Goal: Task Accomplishment & Management: Complete application form

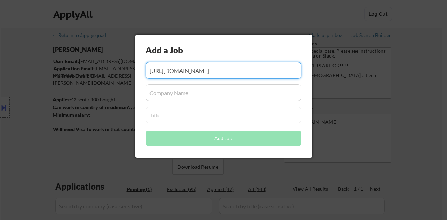
select select ""pending""
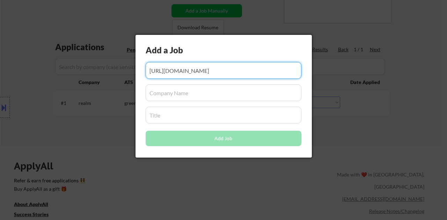
scroll to position [0, 98]
type input "[URL][DOMAIN_NAME]"
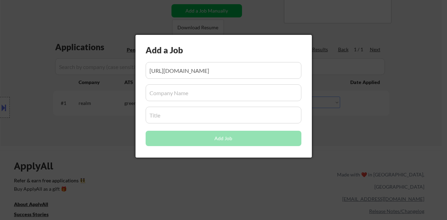
scroll to position [0, 0]
drag, startPoint x: 211, startPoint y: 103, endPoint x: 213, endPoint y: 99, distance: 3.6
click at [211, 102] on div "Add a Job Add Job" at bounding box center [223, 96] width 176 height 123
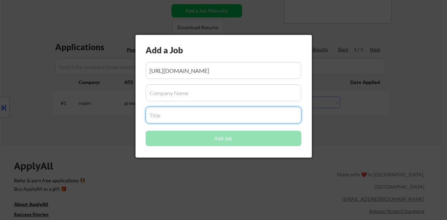
click at [214, 97] on input "input" at bounding box center [224, 92] width 156 height 17
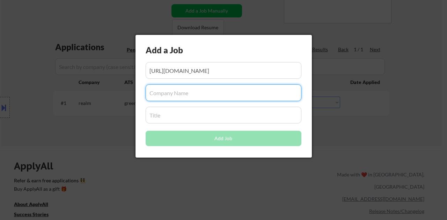
paste input "[PERSON_NAME] Cleaners"
type input "[PERSON_NAME] Cleaners"
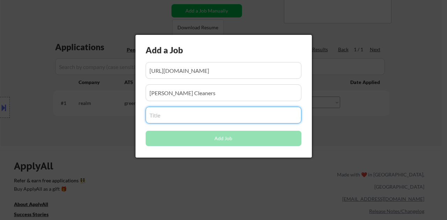
click at [200, 119] on input "input" at bounding box center [224, 115] width 156 height 17
paste input "Front Desk Associate"
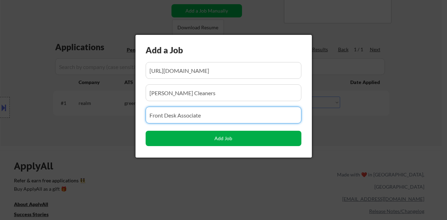
type input "Front Desk Associate"
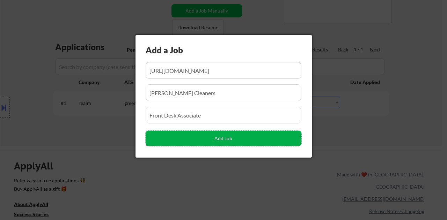
click at [250, 144] on button "Add Job" at bounding box center [224, 138] width 156 height 15
select select ""pending""
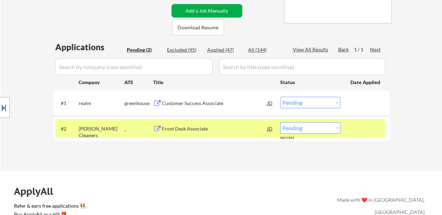
click at [222, 10] on button "Add a Job Manually" at bounding box center [206, 10] width 71 height 13
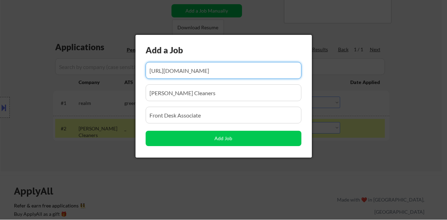
scroll to position [0, 98]
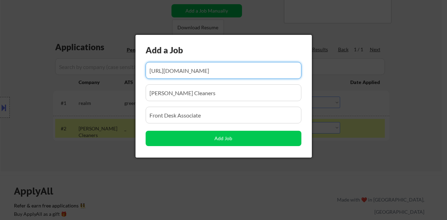
click at [210, 72] on input "input" at bounding box center [224, 70] width 156 height 17
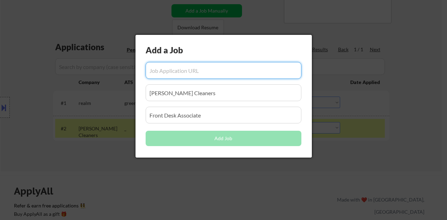
scroll to position [0, 0]
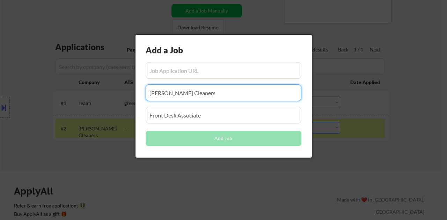
click at [218, 92] on input "input" at bounding box center [224, 92] width 156 height 17
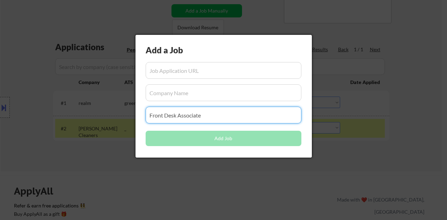
click at [220, 115] on input "input" at bounding box center [224, 115] width 156 height 17
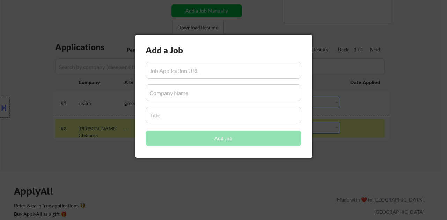
click at [409, 98] on div at bounding box center [223, 110] width 447 height 220
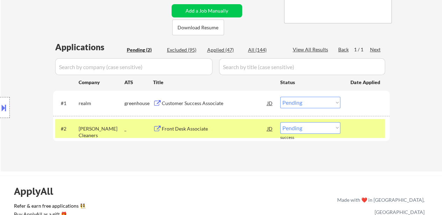
click at [307, 131] on select "Choose an option... Pending Applied Excluded (Questions) Excluded (Expired) Exc…" at bounding box center [310, 128] width 60 height 12
select select ""applied""
click at [280, 122] on select "Choose an option... Pending Applied Excluded (Questions) Excluded (Expired) Exc…" at bounding box center [310, 128] width 60 height 12
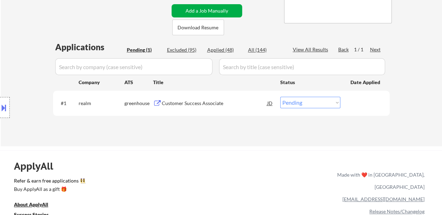
click at [207, 13] on button "Add a Job Manually" at bounding box center [206, 10] width 71 height 13
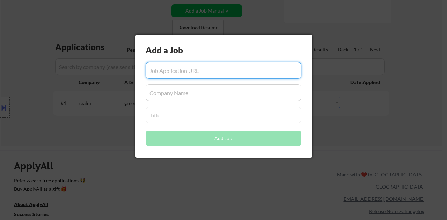
paste input "https://www.simplyhired.com/job/FtkNWb9b2aV4TjC9gtwA0Hh4XO91QN_exTgAvmbREO5iyeV…"
type input "https://www.simplyhired.com/job/FtkNWb9b2aV4TjC9gtwA0Hh4XO91QN_exTgAvmbREO5iyeV…"
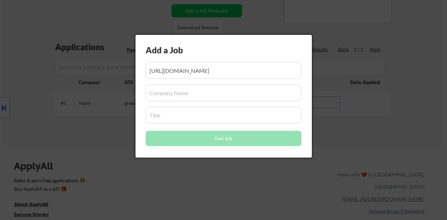
scroll to position [0, 0]
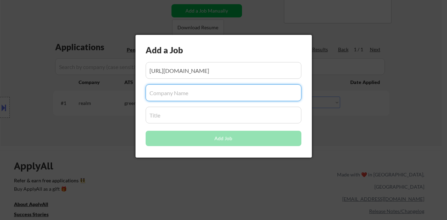
click at [159, 89] on input "input" at bounding box center [224, 92] width 156 height 17
paste input "[PERSON_NAME] Bakery"
type input "[PERSON_NAME] Bakery"
click at [166, 116] on input "input" at bounding box center [224, 115] width 156 height 17
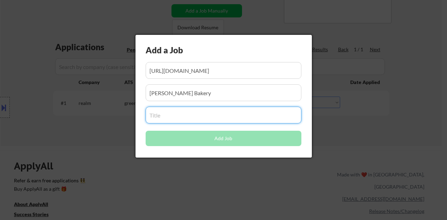
paste input "Dishwasher"
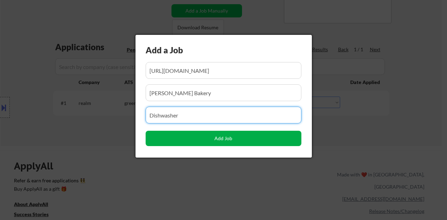
type input "Dishwasher"
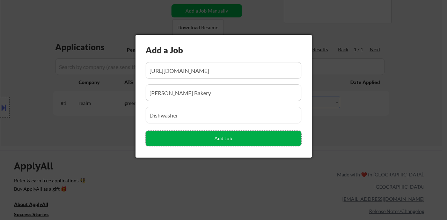
click at [261, 143] on button "Add Job" at bounding box center [224, 138] width 156 height 15
select select ""pending""
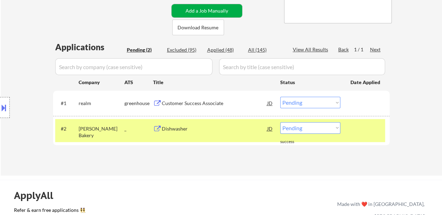
click at [215, 11] on button "Add a Job Manually" at bounding box center [206, 10] width 71 height 13
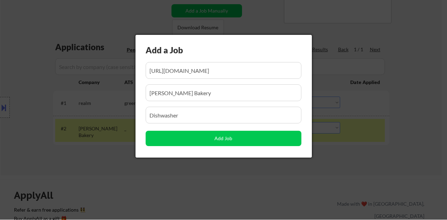
scroll to position [0, 115]
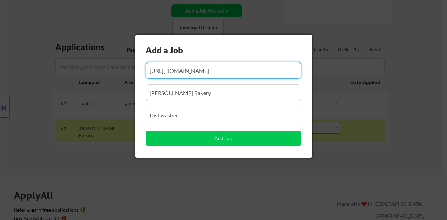
drag, startPoint x: 206, startPoint y: 79, endPoint x: 207, endPoint y: 75, distance: 3.6
click at [206, 78] on input "input" at bounding box center [224, 70] width 156 height 17
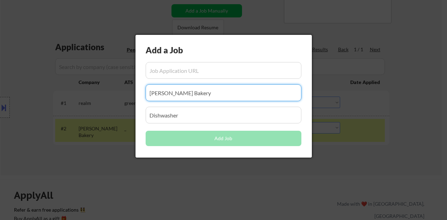
click at [211, 92] on input "input" at bounding box center [224, 92] width 156 height 17
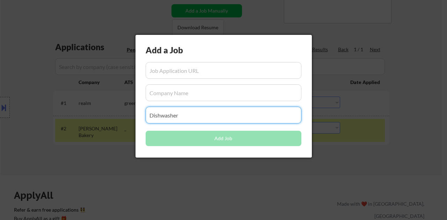
click at [212, 120] on input "input" at bounding box center [224, 115] width 156 height 17
click at [412, 85] on div at bounding box center [223, 110] width 447 height 220
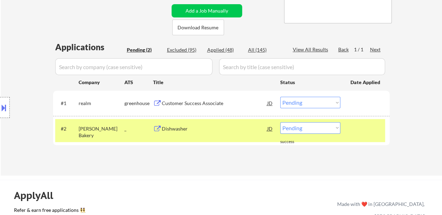
click at [316, 131] on select "Choose an option... Pending Applied Excluded (Questions) Excluded (Expired) Exc…" at bounding box center [310, 128] width 60 height 12
select select ""applied""
click at [280, 122] on select "Choose an option... Pending Applied Excluded (Questions) Excluded (Expired) Exc…" at bounding box center [310, 128] width 60 height 12
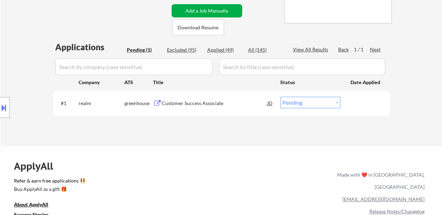
click at [209, 13] on button "Add a Job Manually" at bounding box center [206, 10] width 71 height 13
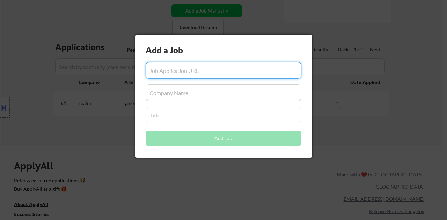
paste input "https://www.simplyhired.com/job/OSjg__SH8hu5B6MXv0If9-Vm1nK8OJN5LQKgVzAT6WhT6CD…"
type input "https://www.simplyhired.com/job/OSjg__SH8hu5B6MXv0If9-Vm1nK8OJN5LQKgVzAT6WhT6CD…"
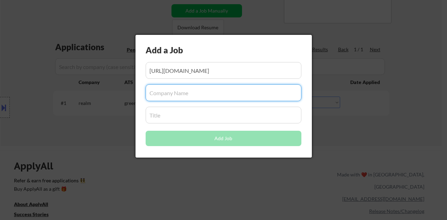
click at [179, 94] on input "input" at bounding box center [224, 92] width 156 height 17
paste input "LOFT"
type input "LOFT"
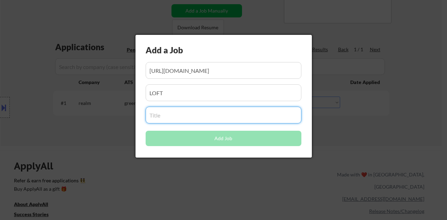
click at [200, 117] on input "input" at bounding box center [224, 115] width 156 height 17
paste input "Sales Associate-[PERSON_NAME]"
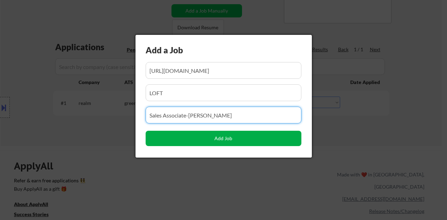
type input "Sales Associate-[PERSON_NAME]"
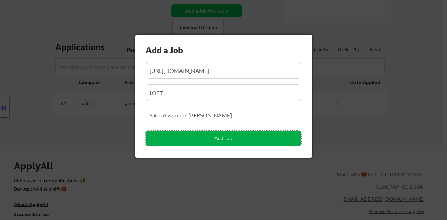
click at [206, 140] on button "Add Job" at bounding box center [224, 138] width 156 height 15
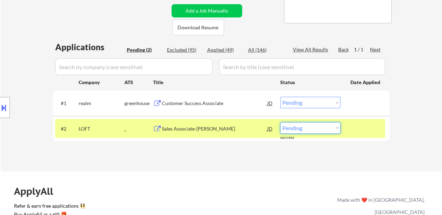
click at [305, 129] on select "Choose an option... Pending Applied Excluded (Questions) Excluded (Expired) Exc…" at bounding box center [310, 128] width 60 height 12
select select ""applied""
click at [280, 122] on select "Choose an option... Pending Applied Excluded (Questions) Excluded (Expired) Exc…" at bounding box center [310, 128] width 60 height 12
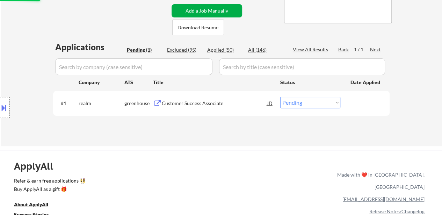
click at [212, 8] on button "Add a Job Manually" at bounding box center [206, 10] width 71 height 13
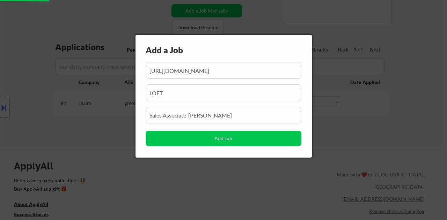
scroll to position [0, 115]
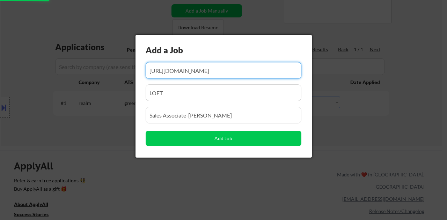
click at [214, 74] on input "input" at bounding box center [224, 70] width 156 height 17
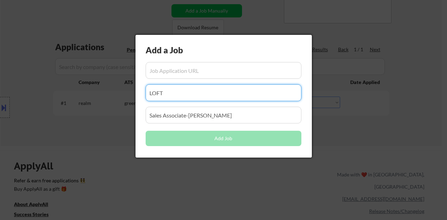
click at [202, 97] on input "input" at bounding box center [224, 92] width 156 height 17
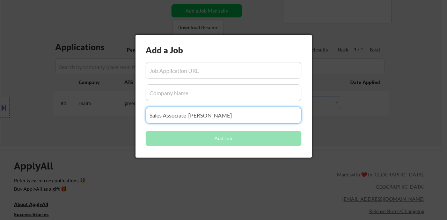
click at [212, 115] on input "input" at bounding box center [224, 115] width 156 height 17
click at [343, 145] on div at bounding box center [223, 110] width 447 height 220
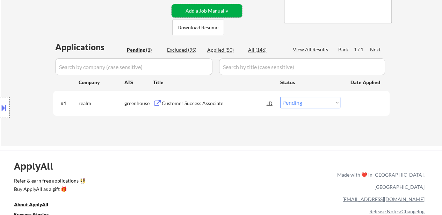
click at [221, 13] on button "Add a Job Manually" at bounding box center [206, 10] width 71 height 13
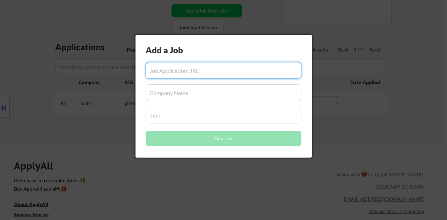
paste input "https://www.simplyhired.com/job/HtAu2cWzK684a08yeheIjTMqx9zPQTUhhvERGtYCckdagSV…"
type input "https://www.simplyhired.com/job/HtAu2cWzK684a08yeheIjTMqx9zPQTUhhvERGtYCckdagSV…"
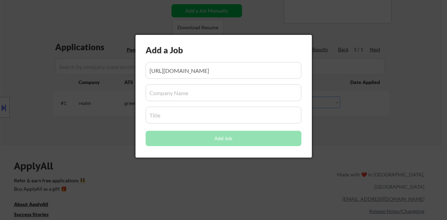
scroll to position [0, 0]
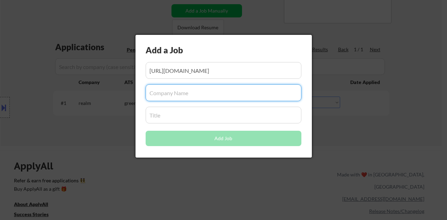
click at [200, 99] on input "input" at bounding box center [224, 92] width 156 height 17
paste input "Tidy N Gleamy"
type input "Tidy N Gleamy"
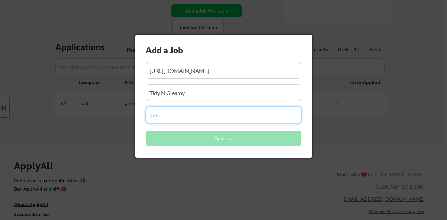
click at [193, 123] on input "input" at bounding box center [224, 115] width 156 height 17
paste input "Housekeeper"
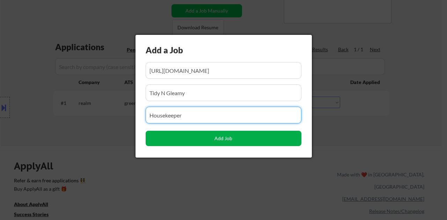
type input "Housekeeper"
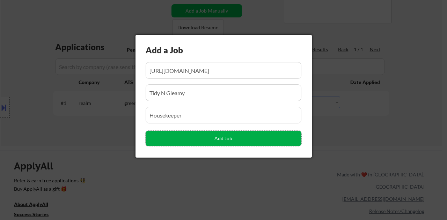
click at [223, 139] on button "Add Job" at bounding box center [224, 138] width 156 height 15
select select ""pending""
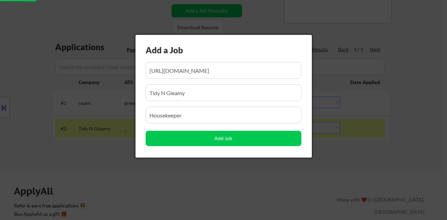
click at [422, 88] on div at bounding box center [223, 110] width 447 height 220
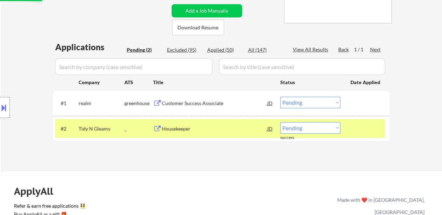
click at [323, 129] on select "Choose an option... Pending Applied Excluded (Questions) Excluded (Expired) Exc…" at bounding box center [310, 128] width 60 height 12
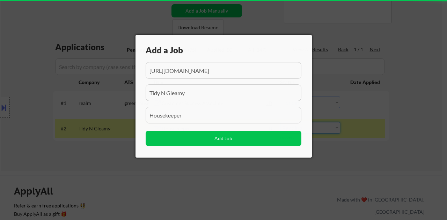
scroll to position [0, 106]
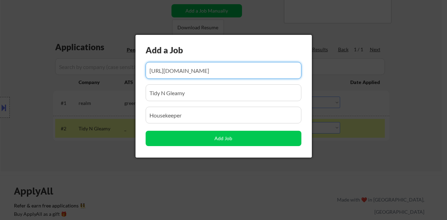
click at [257, 77] on input "input" at bounding box center [224, 70] width 156 height 17
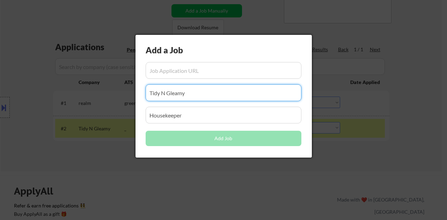
click at [252, 94] on input "input" at bounding box center [224, 92] width 156 height 17
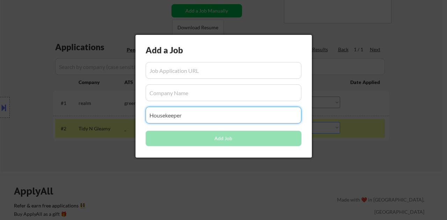
click at [239, 121] on input "input" at bounding box center [224, 115] width 156 height 17
click at [413, 88] on div at bounding box center [223, 110] width 447 height 220
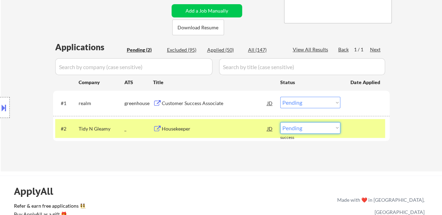
click at [313, 131] on select "Choose an option... Pending Applied Excluded (Questions) Excluded (Expired) Exc…" at bounding box center [310, 128] width 60 height 12
select select ""applied""
click at [280, 122] on select "Choose an option... Pending Applied Excluded (Questions) Excluded (Expired) Exc…" at bounding box center [310, 128] width 60 height 12
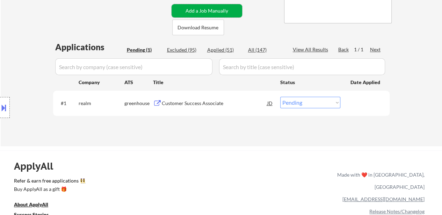
click at [209, 10] on button "Add a Job Manually" at bounding box center [206, 10] width 71 height 13
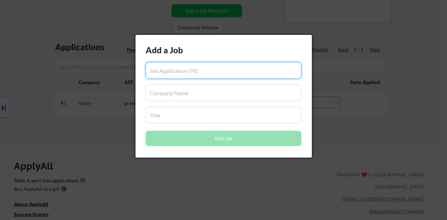
paste input "https://www.simplyhired.com/job/Z9wokQDHA3QWt5R2gk0kzsiJBZBDhk1nqgt1JwFinbZbpit…"
type input "https://www.simplyhired.com/job/Z9wokQDHA3QWt5R2gk0kzsiJBZBDhk1nqgt1JwFinbZbpit…"
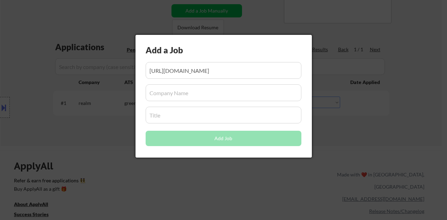
scroll to position [0, 0]
click at [219, 98] on input "input" at bounding box center [224, 92] width 156 height 17
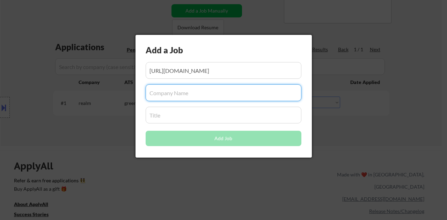
paste input "[GEOGRAPHIC_DATA] [GEOGRAPHIC_DATA], [GEOGRAPHIC_DATA]"
type input "[GEOGRAPHIC_DATA] [GEOGRAPHIC_DATA], [GEOGRAPHIC_DATA]"
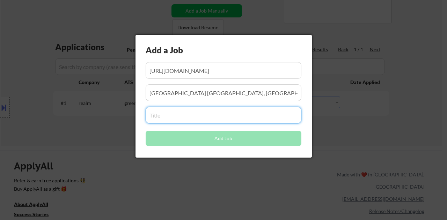
click at [208, 109] on input "input" at bounding box center [224, 115] width 156 height 17
paste input "Full-Time & Part-Time Sitters for SNF"
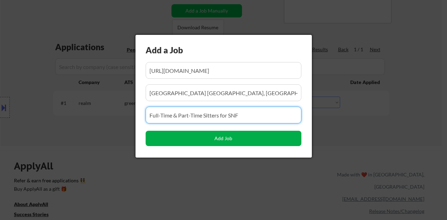
type input "Full-Time & Part-Time Sitters for SNF"
click at [221, 143] on button "Add Job" at bounding box center [224, 138] width 156 height 15
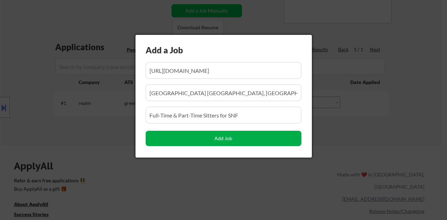
select select ""pending""
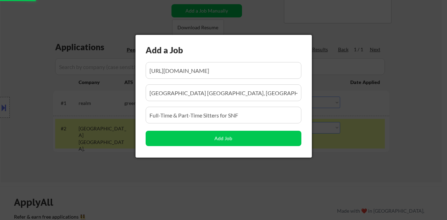
click at [404, 117] on div at bounding box center [223, 110] width 447 height 220
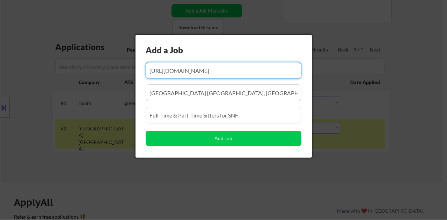
scroll to position [0, 106]
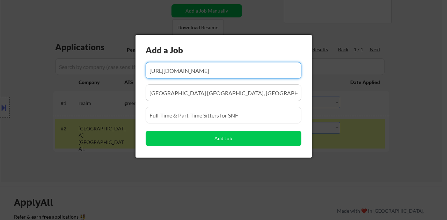
click at [242, 78] on input "input" at bounding box center [224, 70] width 156 height 17
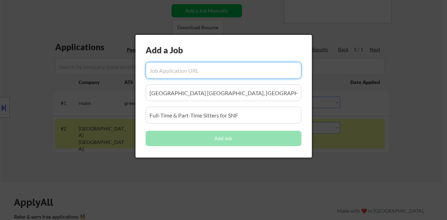
scroll to position [0, 0]
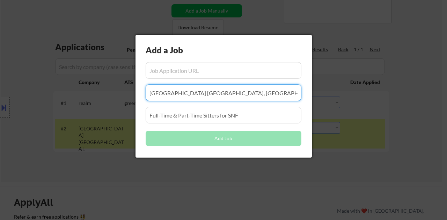
click at [244, 95] on input "input" at bounding box center [224, 92] width 156 height 17
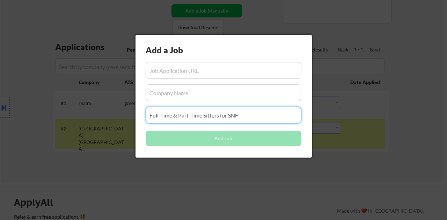
click at [253, 116] on input "input" at bounding box center [224, 115] width 156 height 17
click at [417, 114] on div at bounding box center [223, 110] width 447 height 220
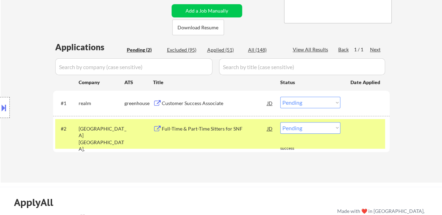
click at [313, 126] on select "Choose an option... Pending Applied Excluded (Questions) Excluded (Expired) Exc…" at bounding box center [310, 128] width 60 height 12
select select ""applied""
click at [280, 122] on select "Choose an option... Pending Applied Excluded (Questions) Excluded (Expired) Exc…" at bounding box center [310, 128] width 60 height 12
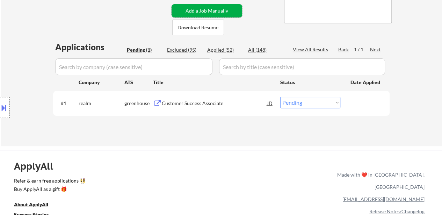
click at [232, 7] on button "Add a Job Manually" at bounding box center [206, 10] width 71 height 13
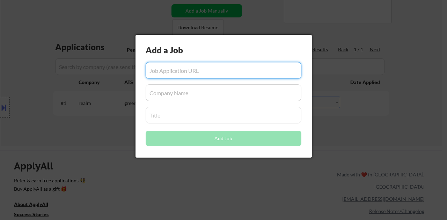
paste input "https://www.simplyhired.com/job/f-d67drgDIChJNi_5tTW6nvDsEg9suvFqwQqXuUFMkoSltF…"
type input "https://www.simplyhired.com/job/f-d67drgDIChJNi_5tTW6nvDsEg9suvFqwQqXuUFMkoSltF…"
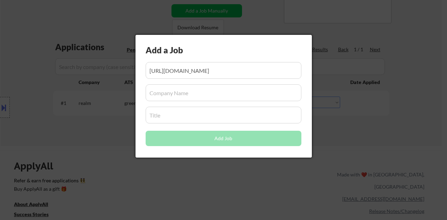
scroll to position [0, 0]
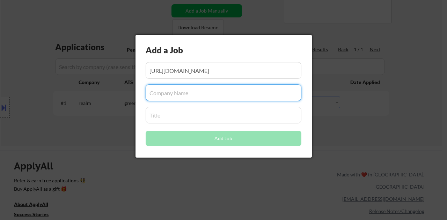
click at [189, 94] on input "input" at bounding box center [224, 92] width 156 height 17
paste input "Hydration Room"
type input "Hydration Room"
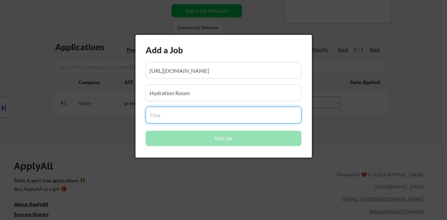
click at [179, 110] on input "input" at bounding box center [224, 115] width 156 height 17
paste input "Wellness Coordinator"
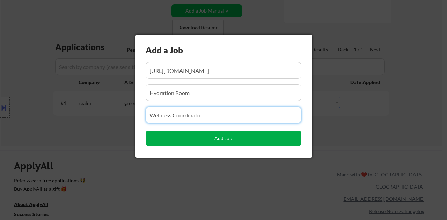
type input "Wellness Coordinator"
click at [218, 137] on button "Add Job" at bounding box center [224, 138] width 156 height 15
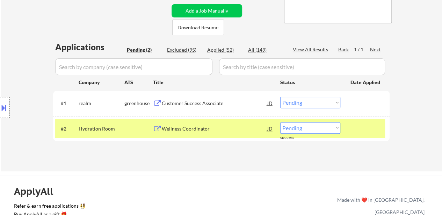
click at [296, 131] on select "Choose an option... Pending Applied Excluded (Questions) Excluded (Expired) Exc…" at bounding box center [310, 128] width 60 height 12
select select ""applied""
click at [280, 122] on select "Choose an option... Pending Applied Excluded (Questions) Excluded (Expired) Exc…" at bounding box center [310, 128] width 60 height 12
click at [202, 10] on button "Add a Job Manually" at bounding box center [206, 10] width 71 height 13
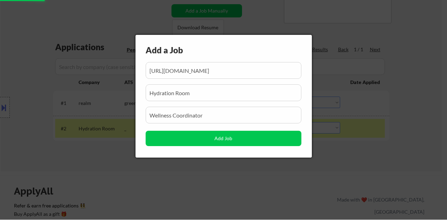
scroll to position [0, 104]
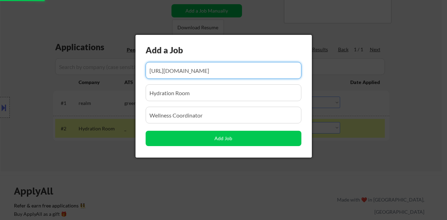
click at [194, 67] on input "input" at bounding box center [224, 70] width 156 height 17
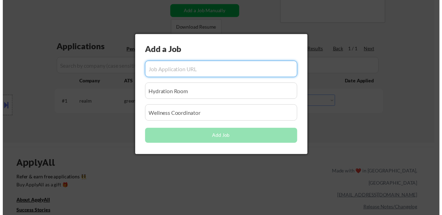
scroll to position [0, 0]
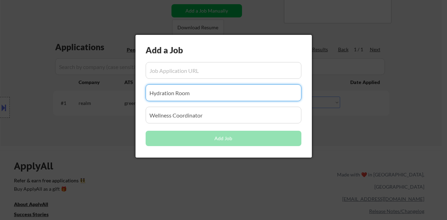
click at [217, 93] on input "input" at bounding box center [224, 92] width 156 height 17
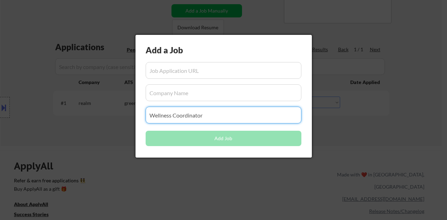
click at [205, 118] on input "input" at bounding box center [224, 115] width 156 height 17
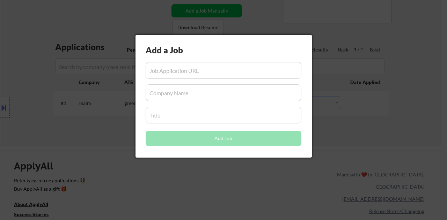
click at [403, 130] on div at bounding box center [223, 110] width 447 height 220
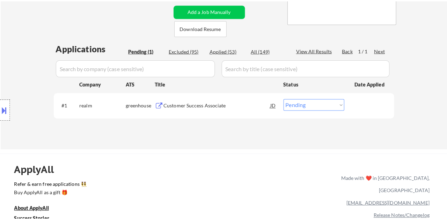
scroll to position [105, 0]
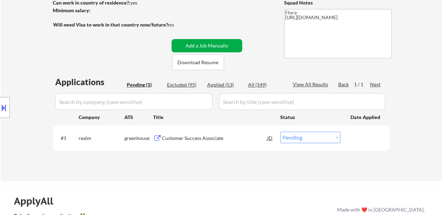
click at [212, 42] on button "Add a Job Manually" at bounding box center [206, 45] width 71 height 13
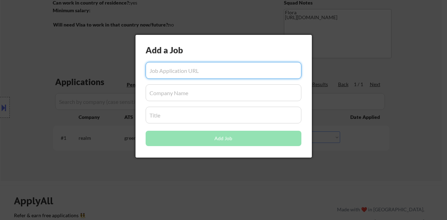
click at [213, 72] on input "input" at bounding box center [224, 70] width 156 height 17
paste input "https://www.simplyhired.com/job/5ROVAToR4FFv6oaLuoJ_U2M_jO0PTXAQe3ADsQFAzRGedeB…"
type input "https://www.simplyhired.com/job/5ROVAToR4FFv6oaLuoJ_U2M_jO0PTXAQe3ADsQFAzRGedeB…"
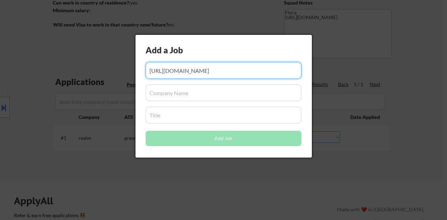
click at [211, 89] on input "input" at bounding box center [224, 92] width 156 height 17
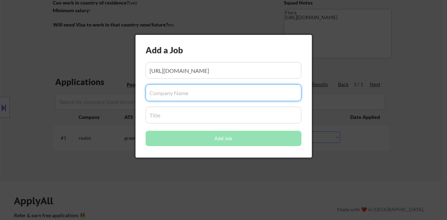
paste input "V12 Resole"
type input "V12 Resole"
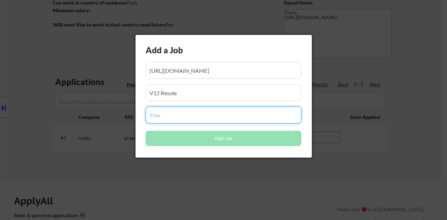
click at [199, 117] on input "input" at bounding box center [224, 115] width 156 height 17
paste input "Community Growth Associate"
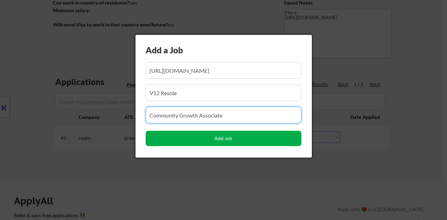
type input "Community Growth Associate"
click at [218, 139] on button "Add Job" at bounding box center [224, 138] width 156 height 15
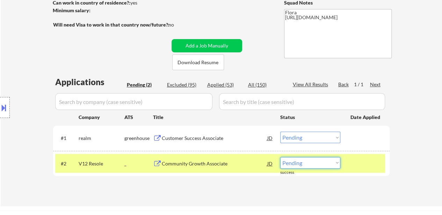
click at [329, 166] on select "Choose an option... Pending Applied Excluded (Questions) Excluded (Expired) Exc…" at bounding box center [310, 163] width 60 height 12
select select ""applied""
click at [280, 157] on select "Choose an option... Pending Applied Excluded (Questions) Excluded (Expired) Exc…" at bounding box center [310, 163] width 60 height 12
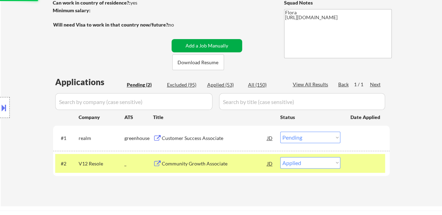
click at [217, 40] on button "Add a Job Manually" at bounding box center [206, 45] width 71 height 13
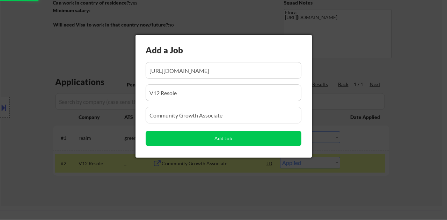
scroll to position [0, 119]
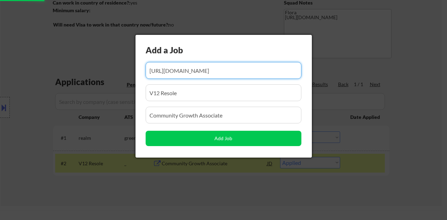
click at [224, 74] on input "input" at bounding box center [224, 70] width 156 height 17
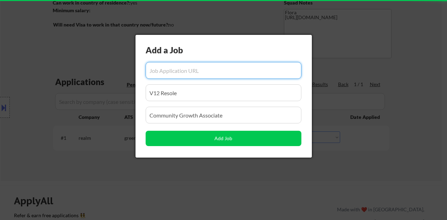
scroll to position [0, 0]
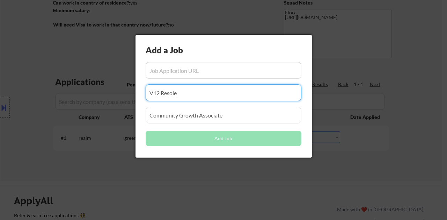
click at [224, 94] on input "input" at bounding box center [224, 92] width 156 height 17
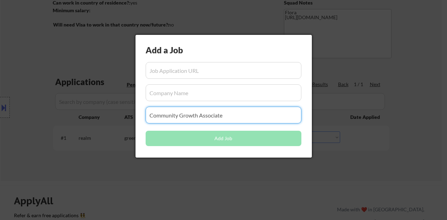
click at [239, 116] on input "input" at bounding box center [224, 115] width 156 height 17
click at [404, 86] on div at bounding box center [223, 110] width 447 height 220
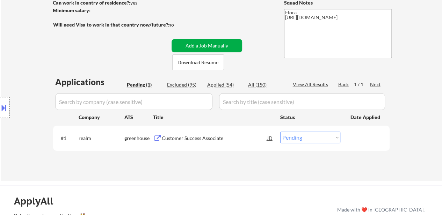
click at [227, 46] on button "Add a Job Manually" at bounding box center [206, 45] width 71 height 13
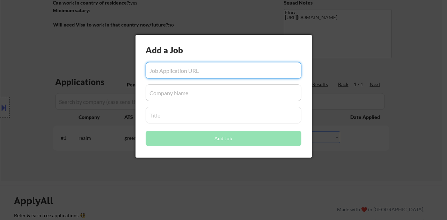
paste input "https://www.simplyhired.com/job/udi6kXkAs9TJA6TElmAGicmDjqWniA2HZXFfos4RfQxLSdb…"
type input "https://www.simplyhired.com/job/udi6kXkAs9TJA6TElmAGicmDjqWniA2HZXFfos4RfQxLSdb…"
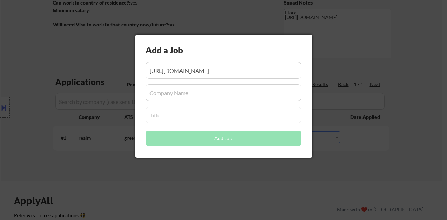
scroll to position [0, 0]
click at [217, 101] on input "input" at bounding box center [224, 92] width 156 height 17
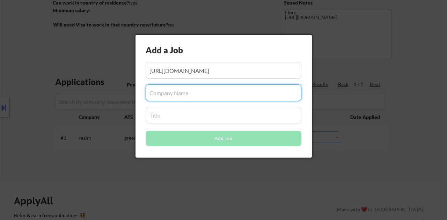
paste input "FOUND Hotels"
type input "FOUND Hotels"
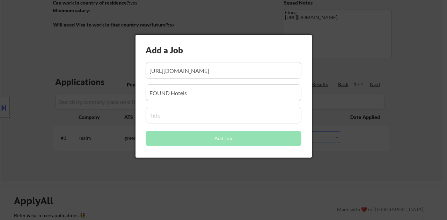
click at [221, 116] on input "input" at bounding box center [224, 115] width 156 height 17
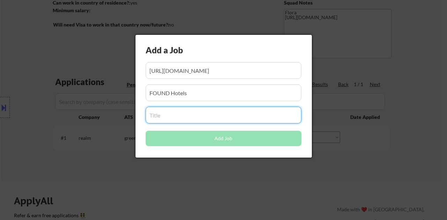
paste input "Guest Service Guides (Front Desk Agent)"
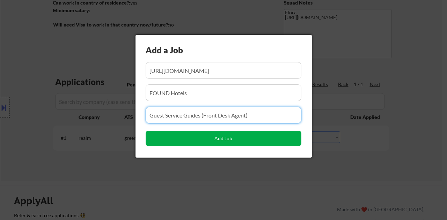
type input "Guest Service Guides (Front Desk Agent)"
click at [242, 138] on button "Add Job" at bounding box center [224, 138] width 156 height 15
select select ""pending""
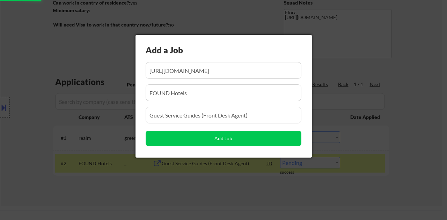
click at [397, 116] on div at bounding box center [223, 110] width 447 height 220
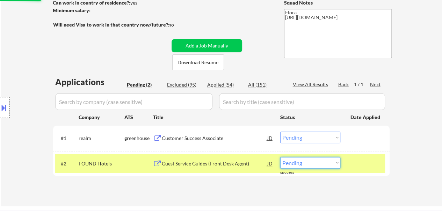
click at [294, 165] on select "Choose an option... Pending Applied Excluded (Questions) Excluded (Expired) Exc…" at bounding box center [310, 163] width 60 height 12
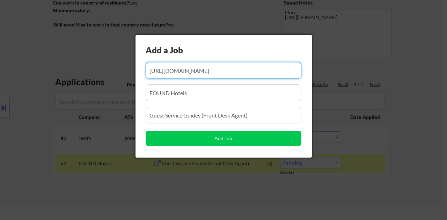
scroll to position [0, 103]
click at [239, 76] on input "input" at bounding box center [224, 70] width 156 height 17
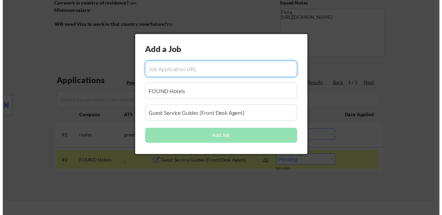
scroll to position [0, 0]
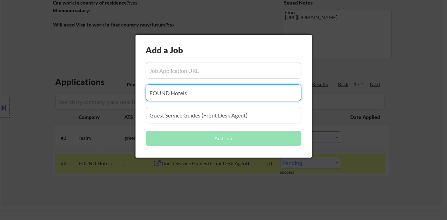
click at [239, 94] on input "input" at bounding box center [224, 92] width 156 height 17
click at [254, 114] on input "input" at bounding box center [224, 115] width 156 height 17
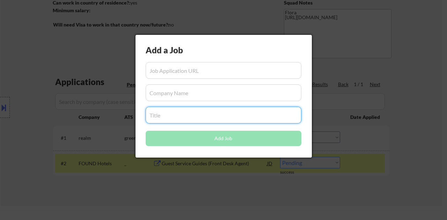
click at [431, 129] on div at bounding box center [223, 110] width 447 height 220
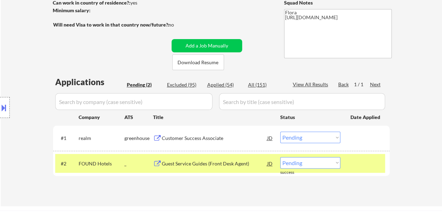
click at [303, 165] on select "Choose an option... Pending Applied Excluded (Questions) Excluded (Expired) Exc…" at bounding box center [310, 163] width 60 height 12
select select ""applied""
click at [280, 157] on select "Choose an option... Pending Applied Excluded (Questions) Excluded (Expired) Exc…" at bounding box center [310, 163] width 60 height 12
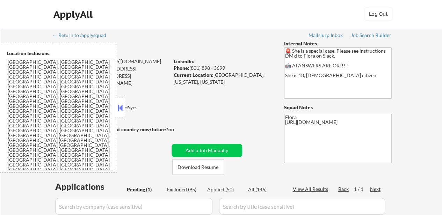
click at [118, 108] on button at bounding box center [120, 108] width 8 height 10
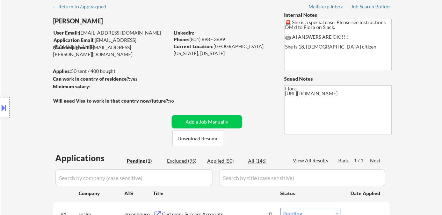
scroll to position [35, 0]
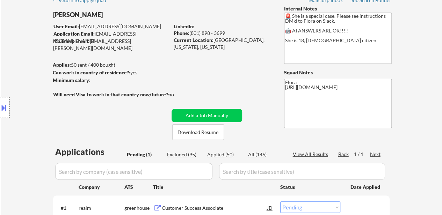
click at [228, 153] on div "Applied (50)" at bounding box center [224, 154] width 35 height 7
select select ""applied""
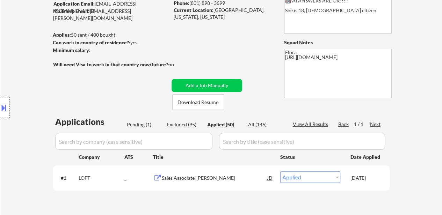
scroll to position [140, 0]
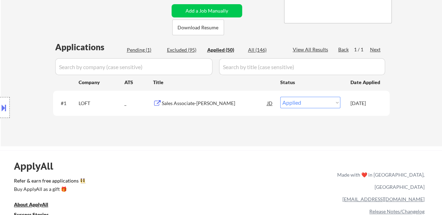
select select ""applied""
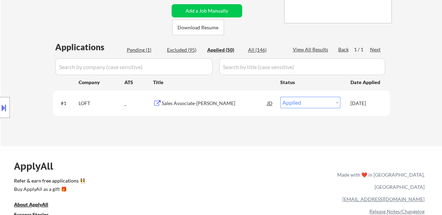
select select ""applied""
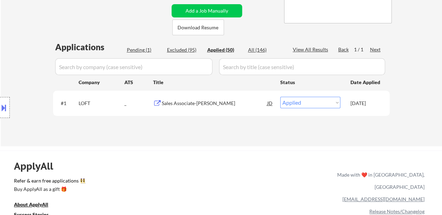
select select ""applied""
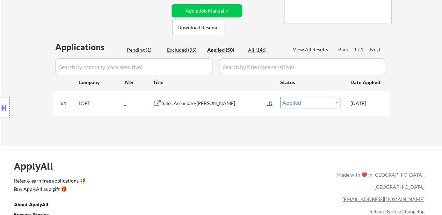
select select ""applied""
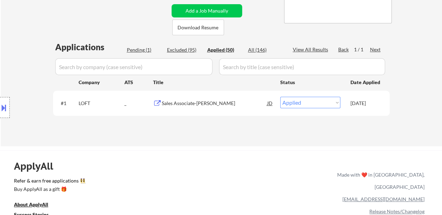
select select ""applied""
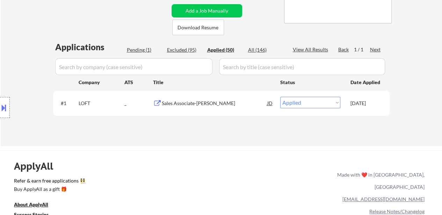
select select ""applied""
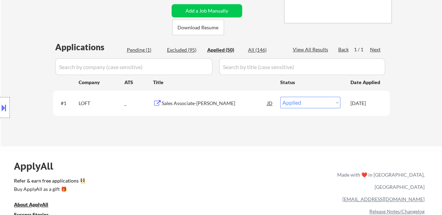
select select ""applied""
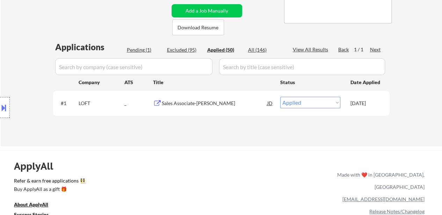
select select ""applied""
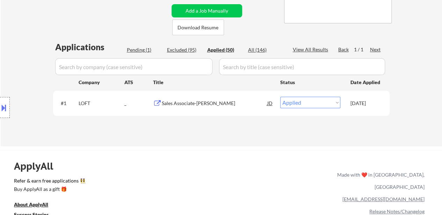
select select ""applied""
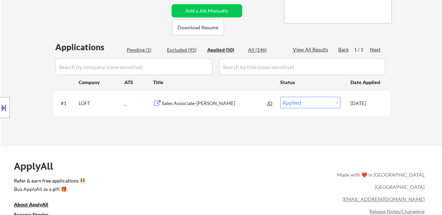
select select ""applied""
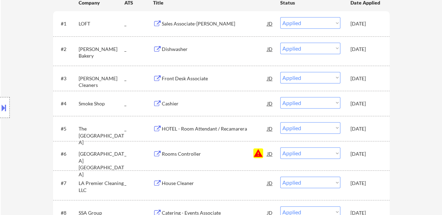
scroll to position [209, 0]
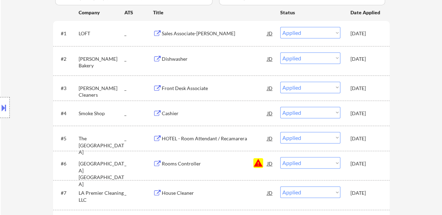
select select ""applied""
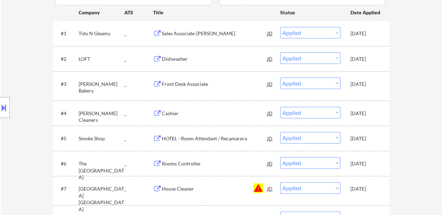
select select ""applied""
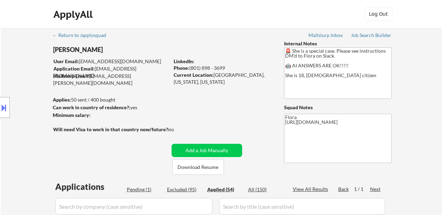
select select ""applied""
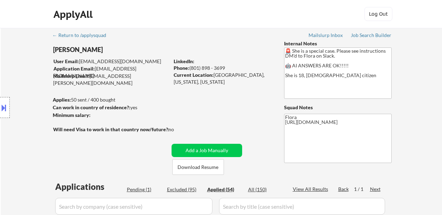
select select ""applied""
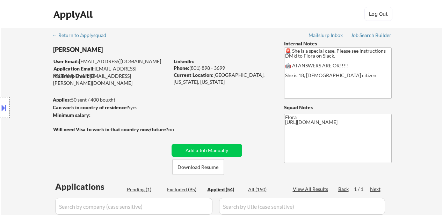
select select ""applied""
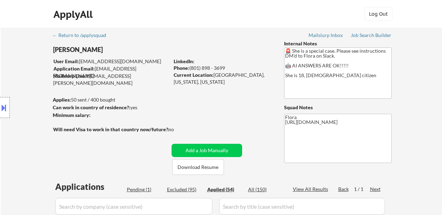
select select ""applied""
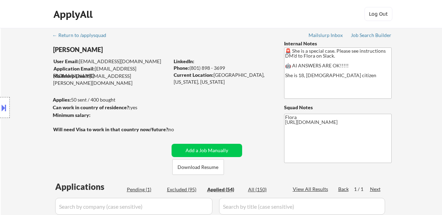
select select ""applied""
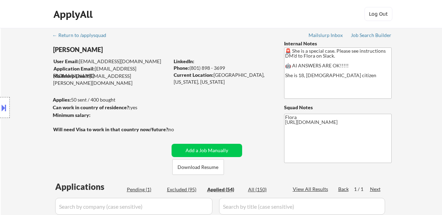
select select ""applied""
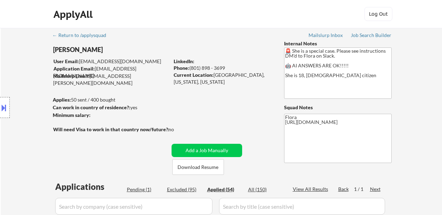
select select ""applied""
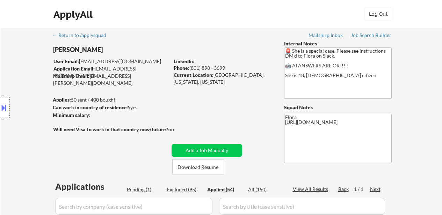
select select ""applied""
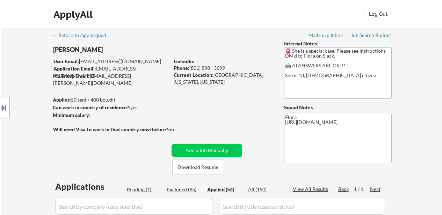
select select ""applied""
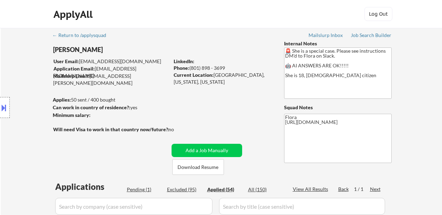
select select ""applied""
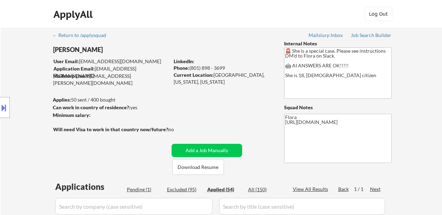
select select ""applied""
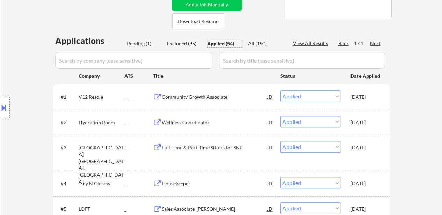
scroll to position [140, 0]
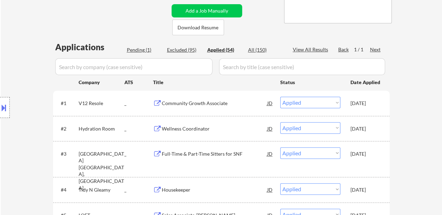
select select ""applied""
